Goal: Book appointment/travel/reservation

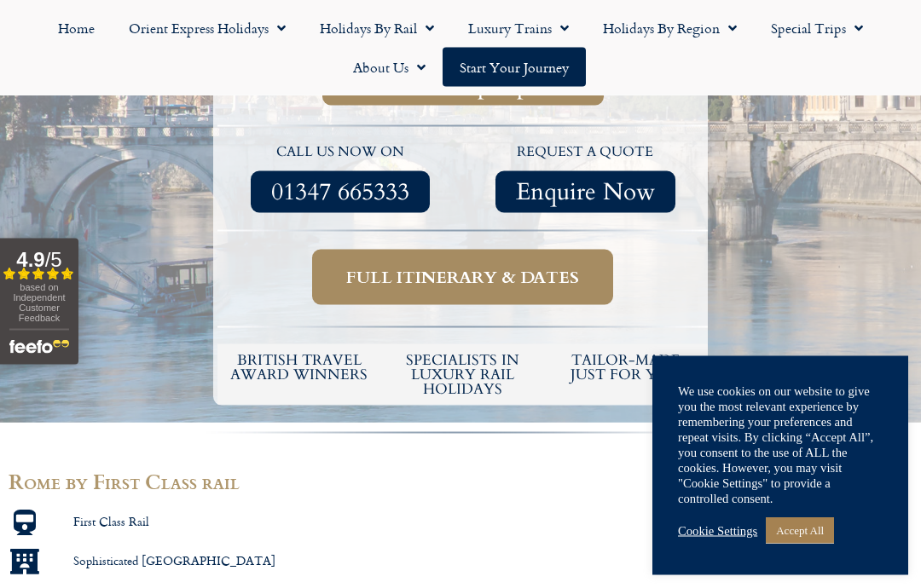
scroll to position [626, 0]
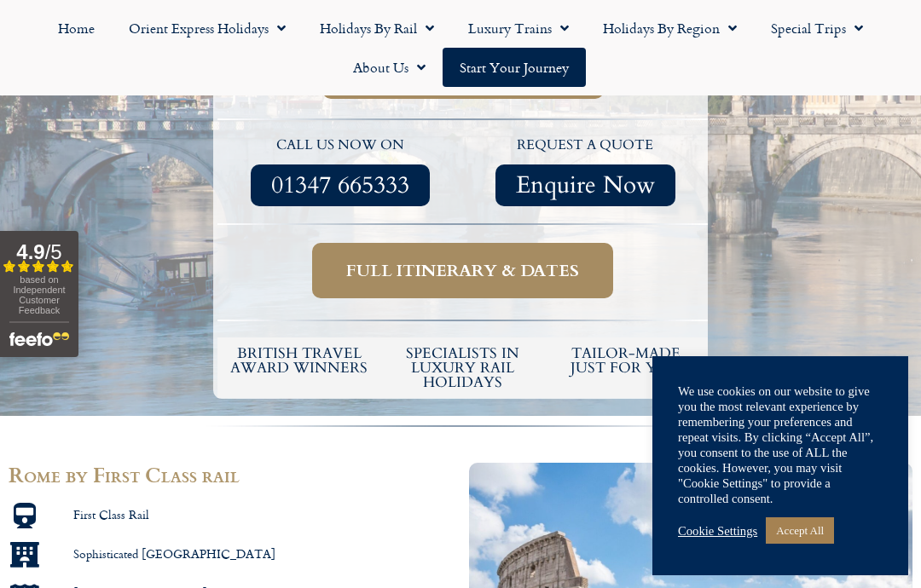
click at [475, 417] on div at bounding box center [460, 436] width 921 height 38
click at [536, 260] on span "Full itinerary & dates" at bounding box center [462, 270] width 233 height 21
click at [523, 260] on span "Full itinerary & dates" at bounding box center [462, 270] width 233 height 21
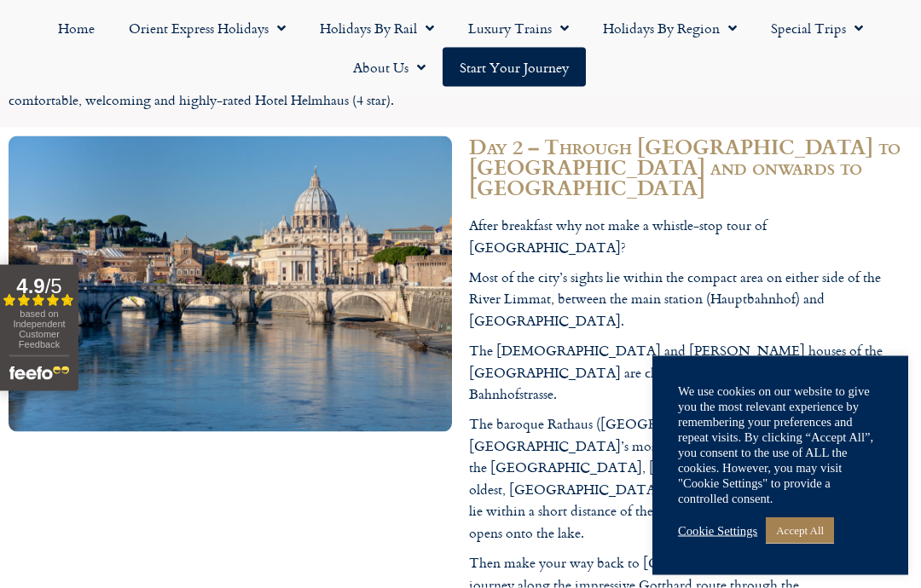
scroll to position [2055, 0]
click at [401, 510] on div at bounding box center [230, 541] width 460 height 829
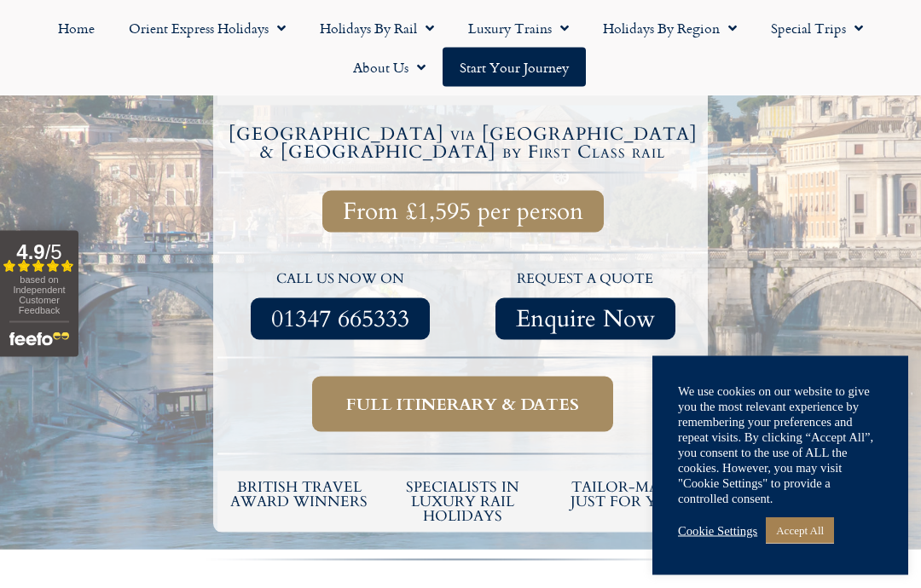
scroll to position [484, 0]
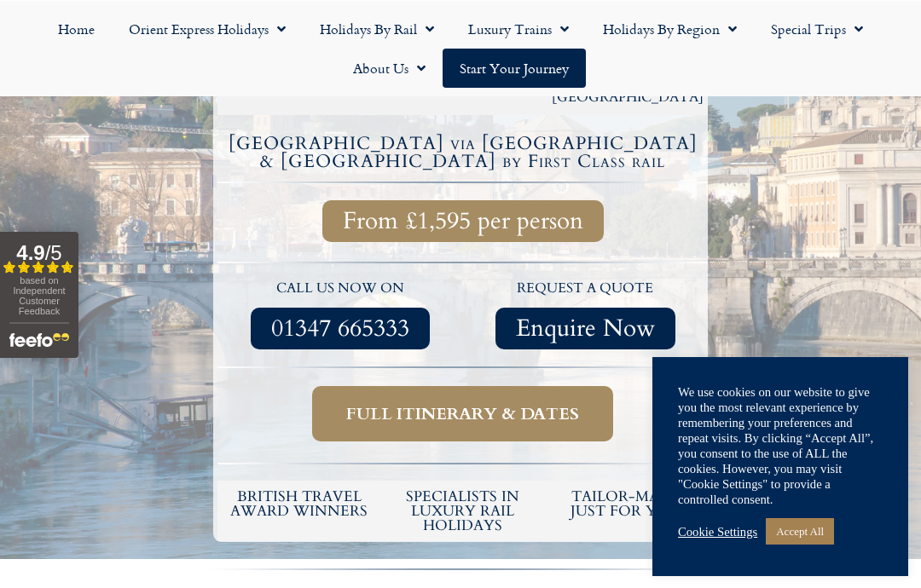
click at [805, 527] on link "Accept All" at bounding box center [799, 530] width 68 height 26
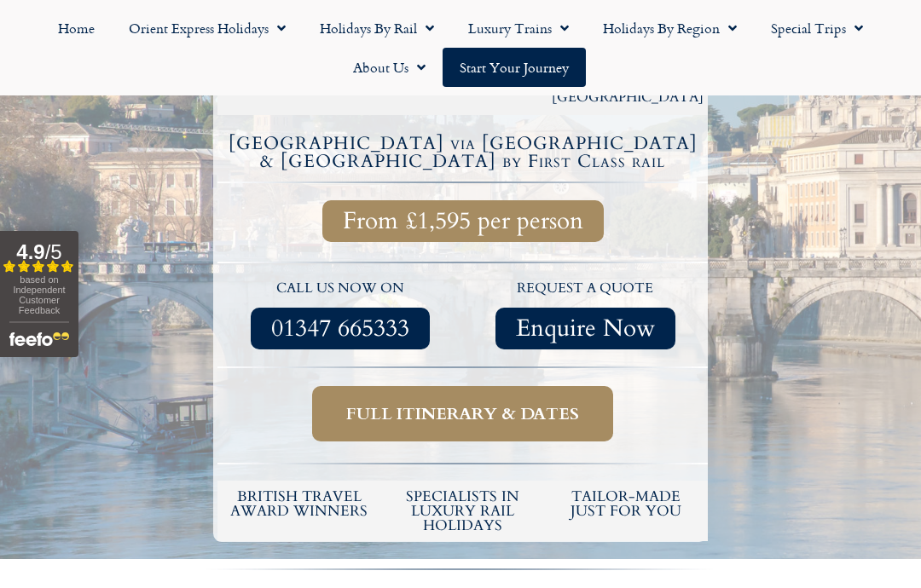
click at [464, 403] on span "Full itinerary & dates" at bounding box center [462, 413] width 233 height 21
click at [460, 403] on span "Full itinerary & dates" at bounding box center [462, 413] width 233 height 21
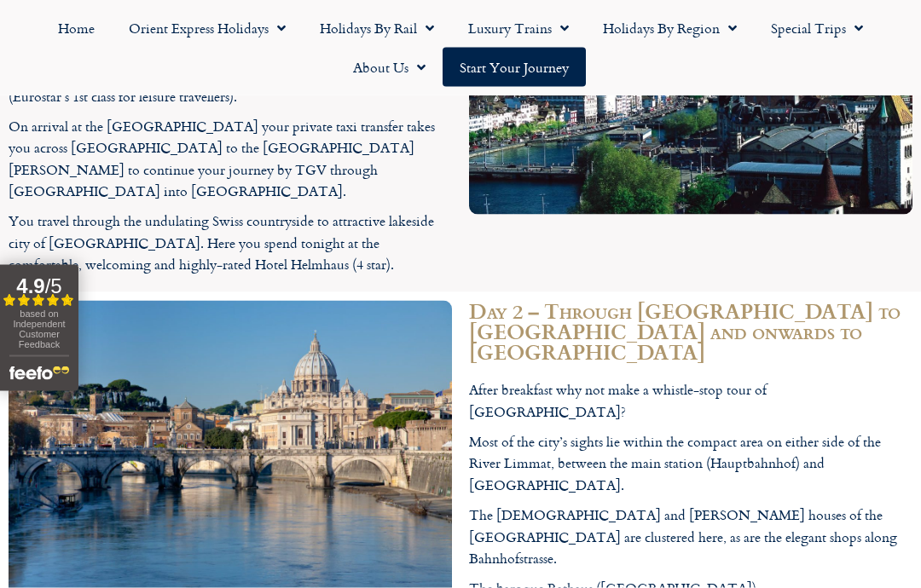
scroll to position [1937, 0]
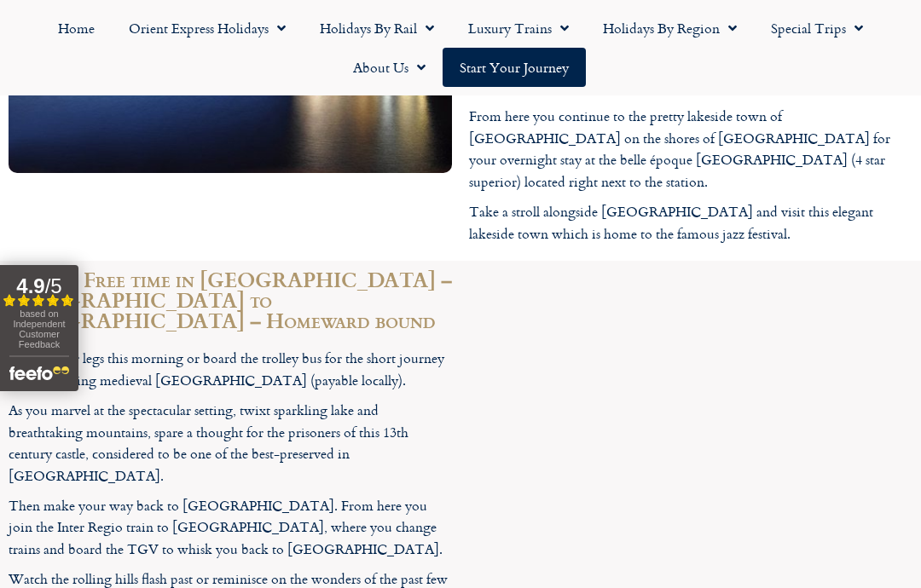
scroll to position [3450, 0]
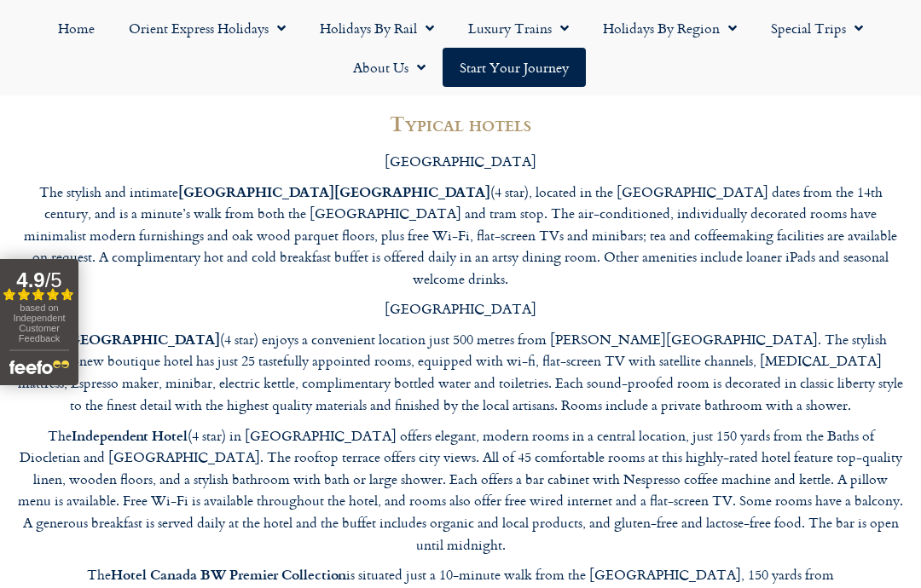
scroll to position [4295, 0]
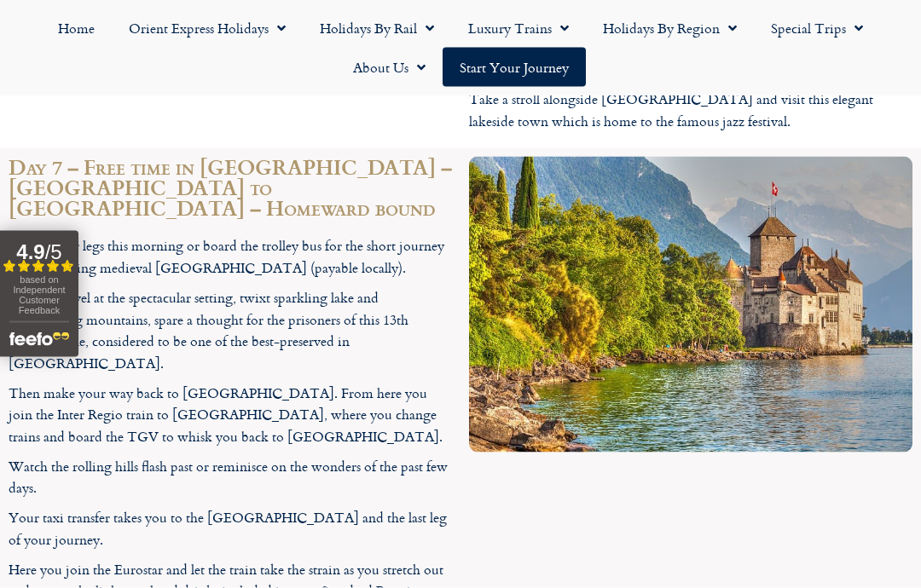
scroll to position [3555, 0]
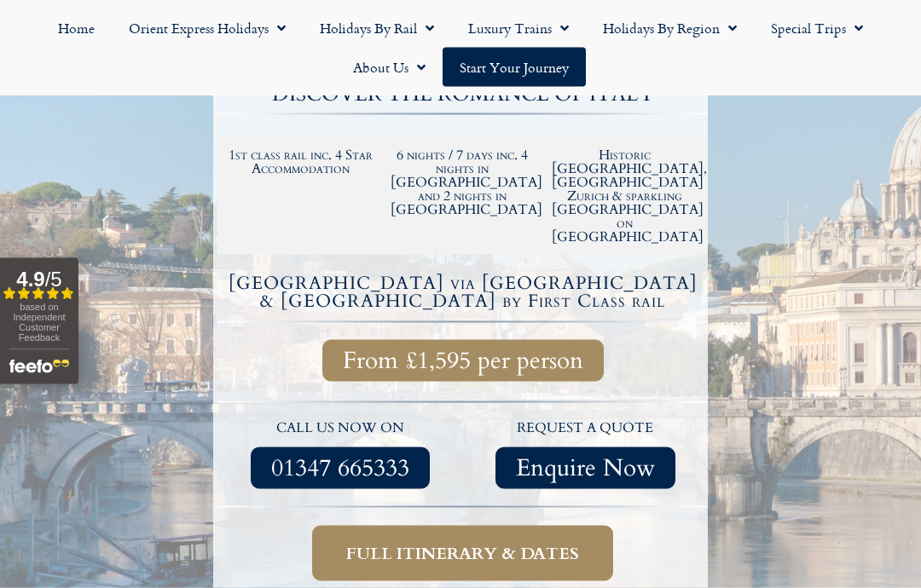
scroll to position [346, 0]
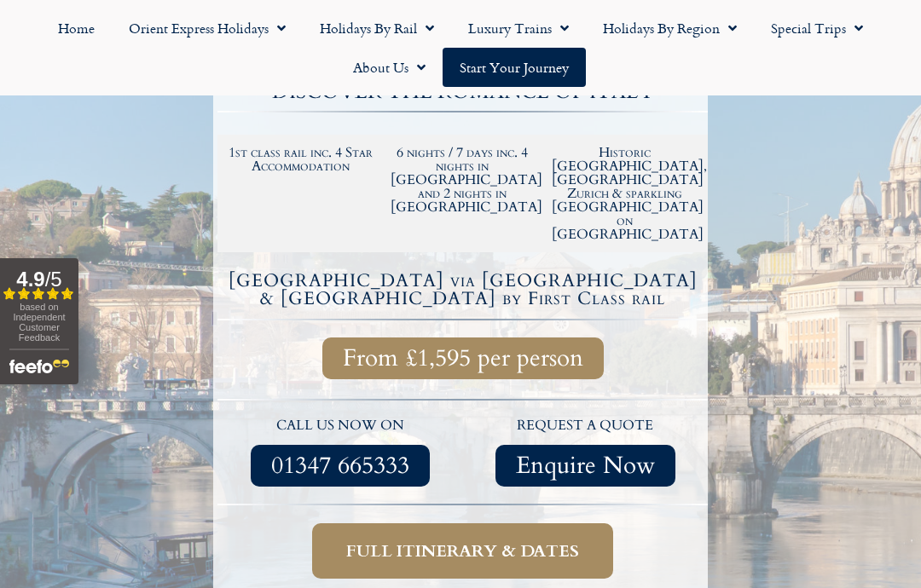
click at [439, 540] on span "Full itinerary & dates" at bounding box center [462, 550] width 233 height 21
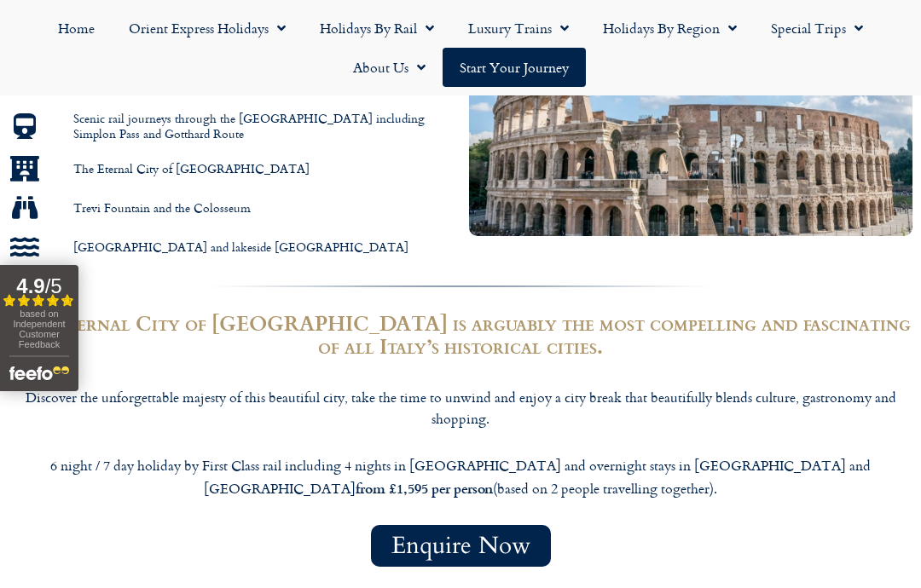
scroll to position [1151, 0]
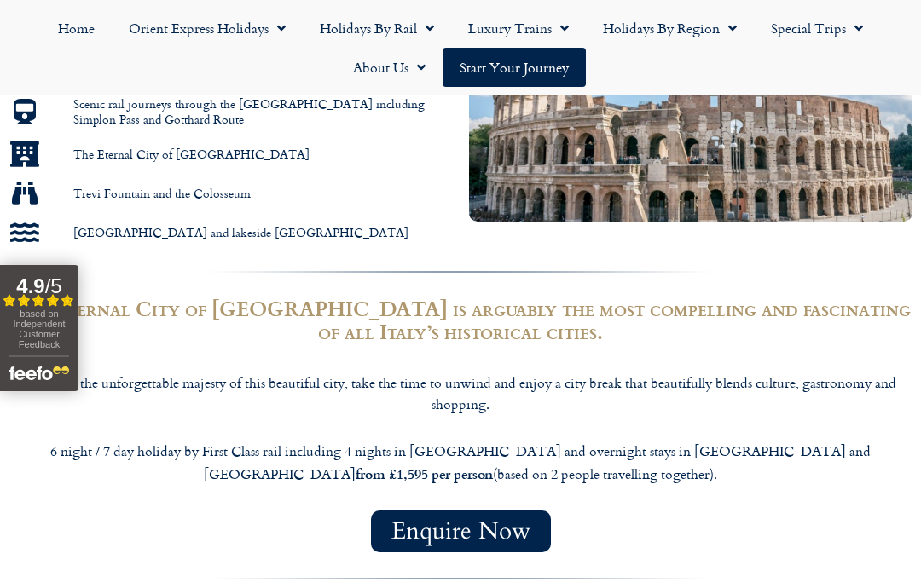
click at [511, 521] on span "Enquire Now" at bounding box center [460, 531] width 139 height 21
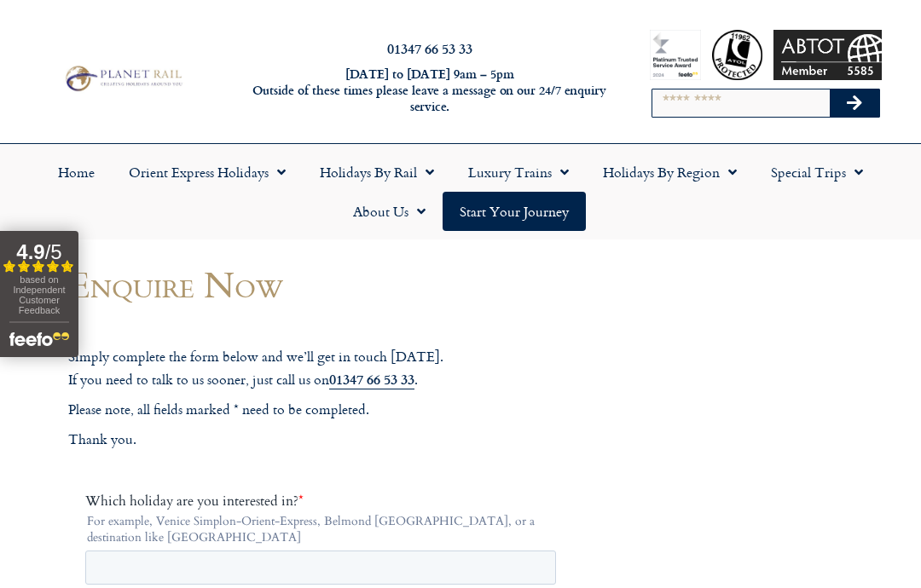
click at [397, 171] on link "Holidays by Rail" at bounding box center [377, 172] width 148 height 39
